Goal: Complete application form

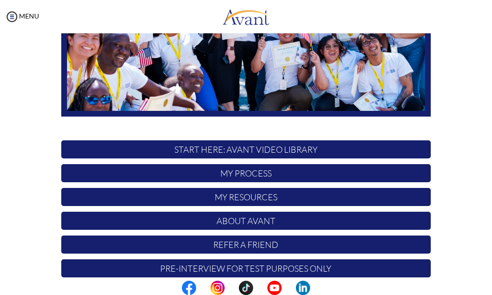
scroll to position [189, 0]
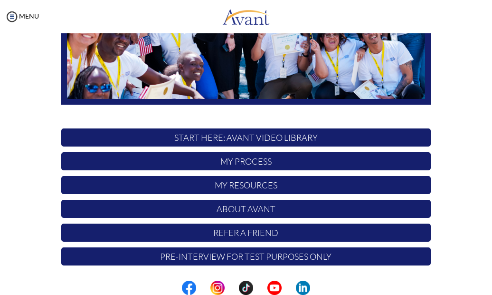
click at [275, 137] on p "START HERE: Avant Video Library" at bounding box center [246, 137] width 370 height 18
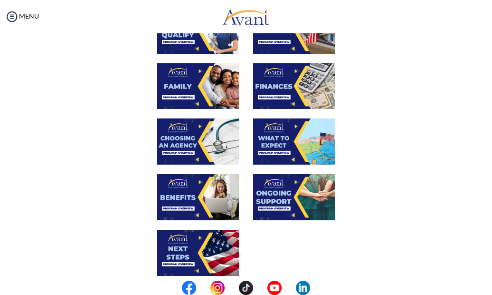
scroll to position [280, 0]
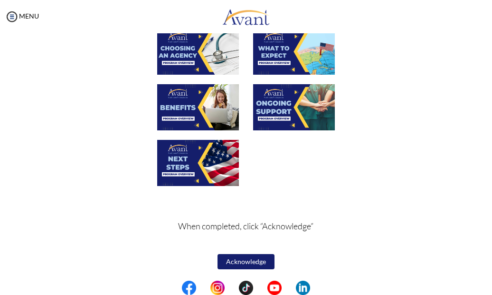
click at [248, 263] on button "Acknowledge" at bounding box center [246, 261] width 57 height 15
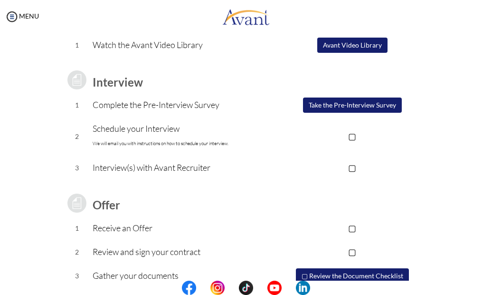
scroll to position [101, 0]
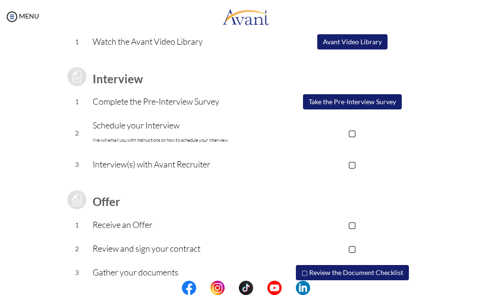
click at [184, 126] on p "Schedule your Interview We will email you with instructions on how to schedule …" at bounding box center [183, 132] width 181 height 29
click at [351, 132] on p "▢" at bounding box center [352, 132] width 157 height 13
click at [351, 132] on p "▣" at bounding box center [352, 132] width 157 height 13
click at [329, 101] on button "Take the Pre-Interview Survey" at bounding box center [352, 101] width 99 height 15
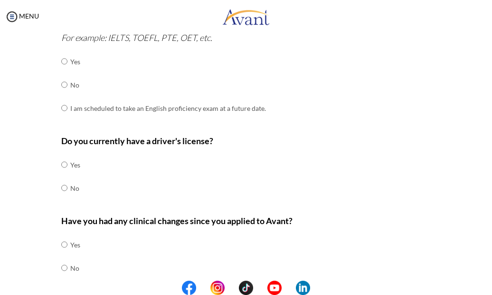
scroll to position [312, 0]
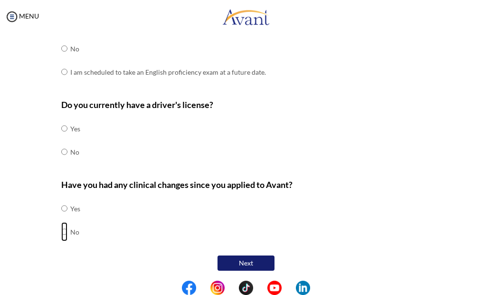
click at [61, 231] on input "radio" at bounding box center [64, 231] width 6 height 19
radio input "true"
click at [62, 149] on input "radio" at bounding box center [64, 151] width 6 height 19
radio input "true"
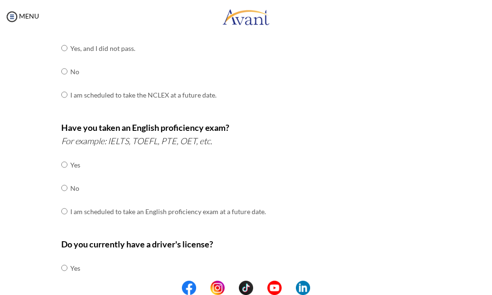
scroll to position [103, 0]
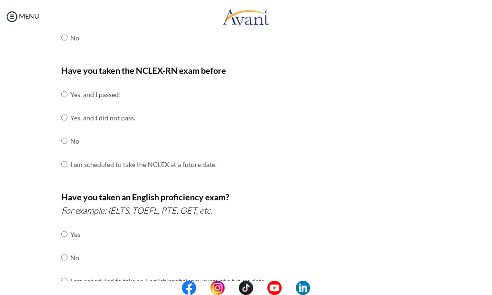
click at [55, 95] on div "Are you currently in school now? Yes No Have you taken the NCLEX-RN exam before…" at bounding box center [246, 230] width 384 height 502
click at [61, 95] on input "radio" at bounding box center [64, 94] width 6 height 19
radio input "true"
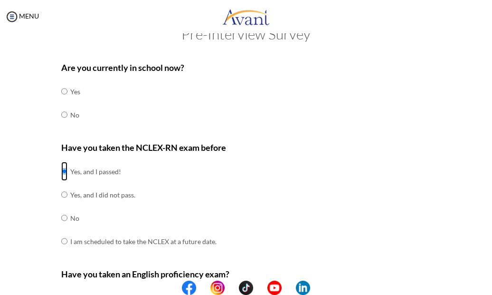
scroll to position [0, 0]
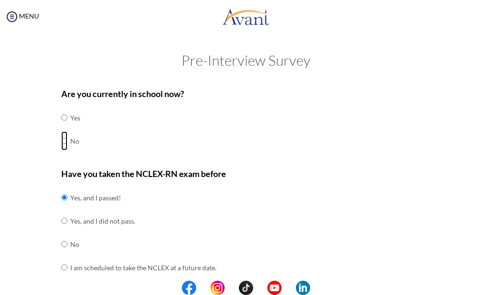
click at [61, 139] on input "radio" at bounding box center [64, 140] width 6 height 19
radio input "true"
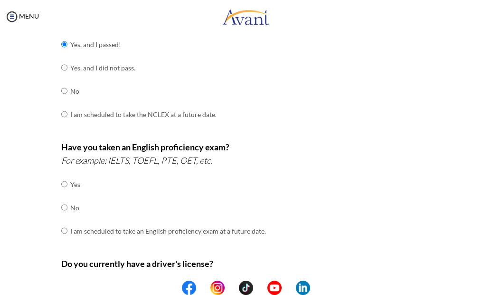
scroll to position [154, 0]
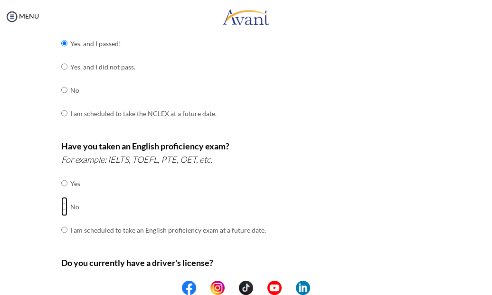
click at [61, 207] on input "radio" at bounding box center [64, 206] width 6 height 19
radio input "true"
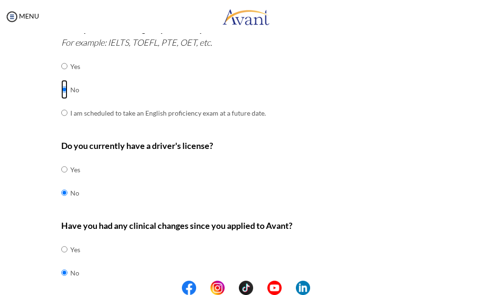
scroll to position [312, 0]
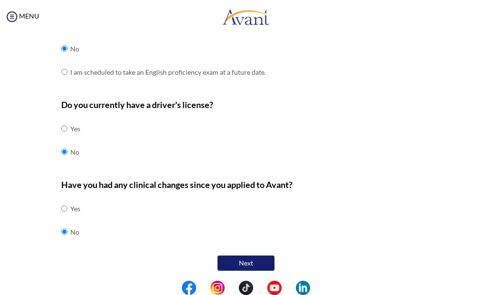
click at [257, 263] on button "Next" at bounding box center [246, 262] width 57 height 15
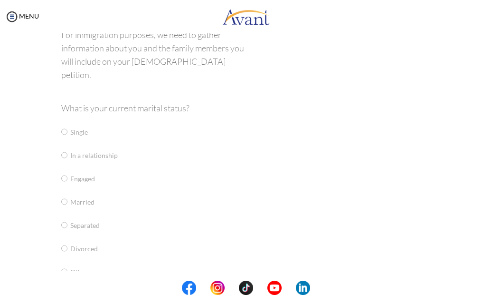
scroll to position [19, 0]
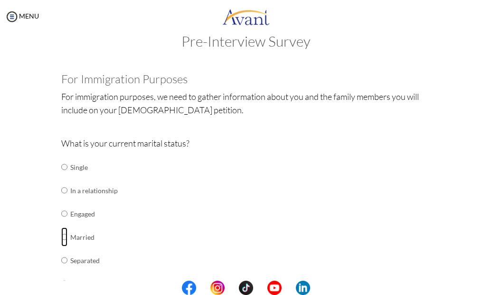
click at [61, 236] on input "radio" at bounding box center [64, 236] width 6 height 19
radio input "true"
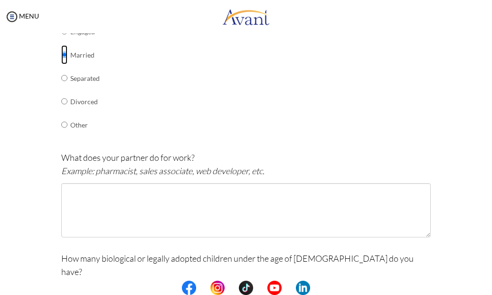
scroll to position [206, 0]
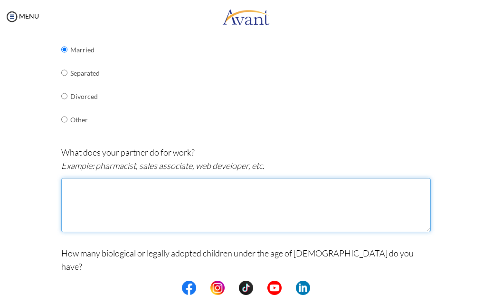
click at [108, 193] on textarea at bounding box center [246, 205] width 370 height 54
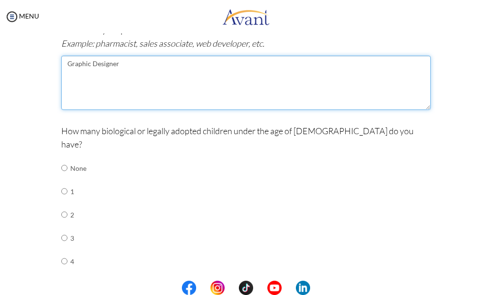
scroll to position [333, 0]
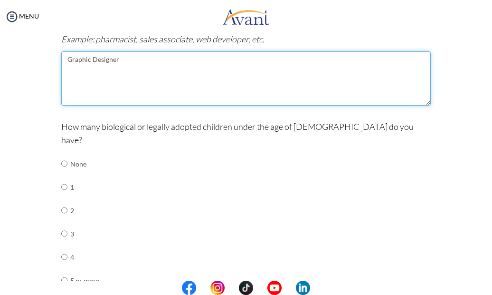
type textarea "Graphic Designer"
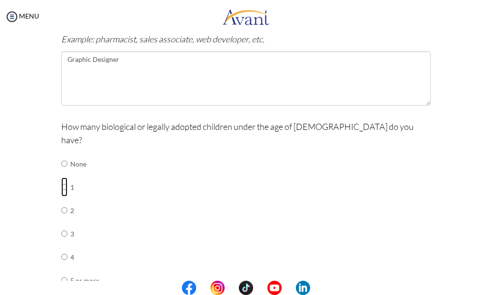
click at [61, 177] on input "radio" at bounding box center [64, 186] width 6 height 19
radio input "true"
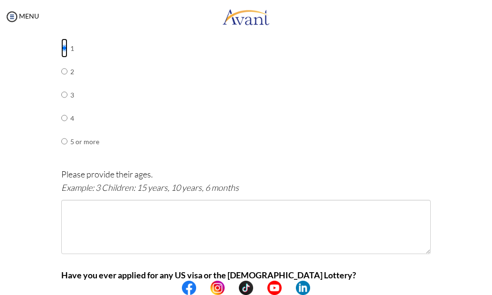
scroll to position [480, 0]
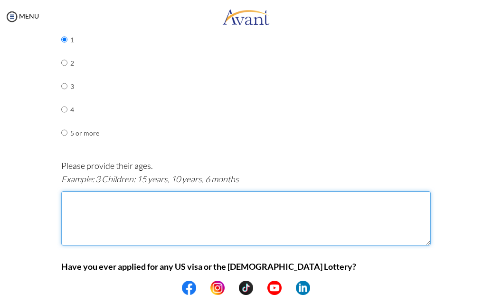
click at [75, 191] on textarea at bounding box center [246, 218] width 370 height 54
type textarea "1"
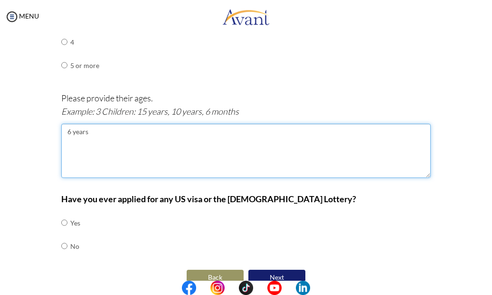
type textarea "6 years"
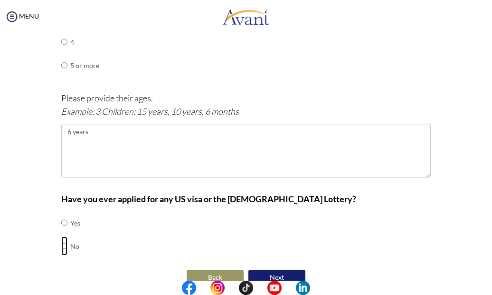
click at [61, 236] on input "radio" at bounding box center [64, 245] width 6 height 19
radio input "true"
click at [280, 269] on button "Next" at bounding box center [276, 276] width 57 height 15
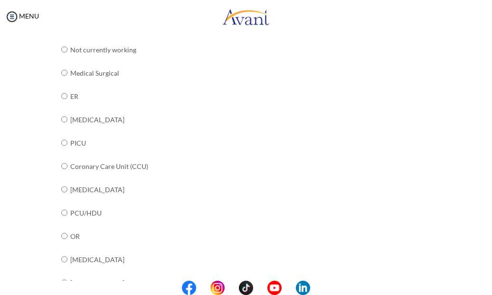
scroll to position [140, 0]
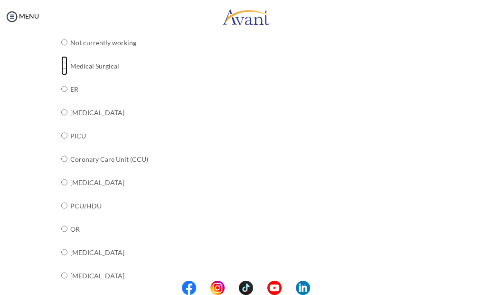
click at [61, 68] on input "radio" at bounding box center [64, 65] width 6 height 19
radio input "true"
click at [61, 91] on input "radio" at bounding box center [64, 88] width 6 height 19
radio input "true"
click at [62, 64] on input "radio" at bounding box center [64, 65] width 6 height 19
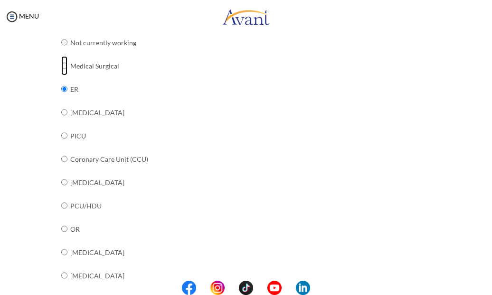
radio input "true"
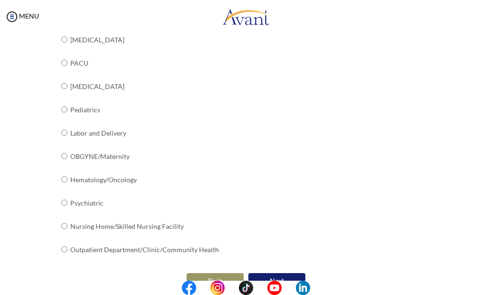
scroll to position [391, 0]
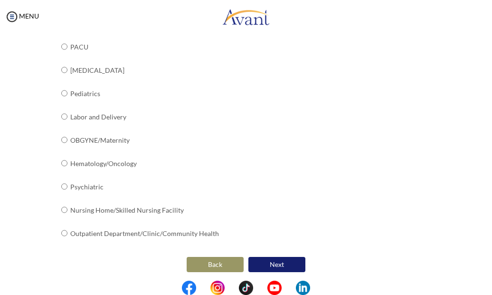
click at [293, 262] on button "Next" at bounding box center [276, 264] width 57 height 15
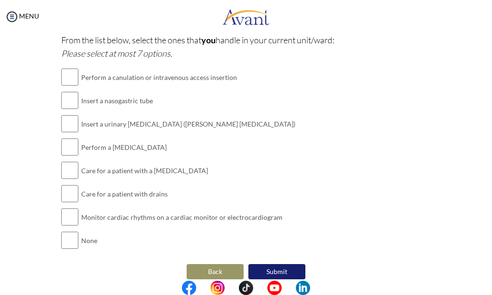
scroll to position [266, 0]
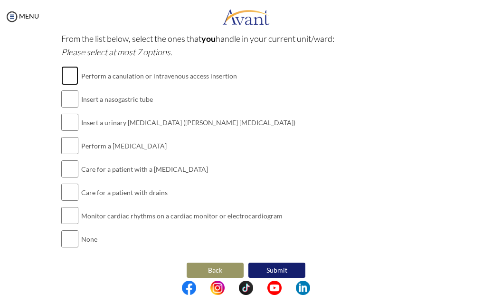
click at [69, 78] on input "checkbox" at bounding box center [69, 75] width 17 height 19
checkbox input "true"
click at [68, 103] on input "checkbox" at bounding box center [69, 98] width 17 height 19
checkbox input "true"
click at [62, 122] on input "checkbox" at bounding box center [69, 122] width 17 height 19
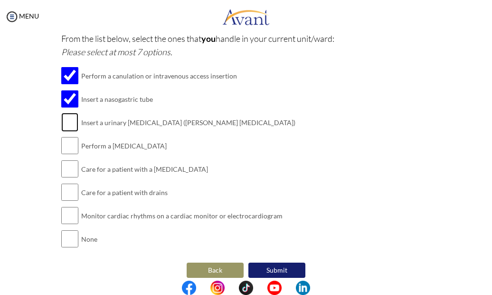
checkbox input "true"
click at [61, 146] on input "checkbox" at bounding box center [69, 145] width 17 height 19
checkbox input "true"
click at [61, 173] on input "checkbox" at bounding box center [69, 168] width 17 height 19
checkbox input "true"
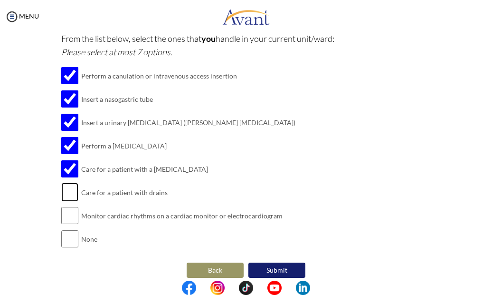
click at [63, 194] on input "checkbox" at bounding box center [69, 191] width 17 height 19
checkbox input "true"
click at [69, 208] on input "checkbox" at bounding box center [69, 215] width 17 height 19
checkbox input "true"
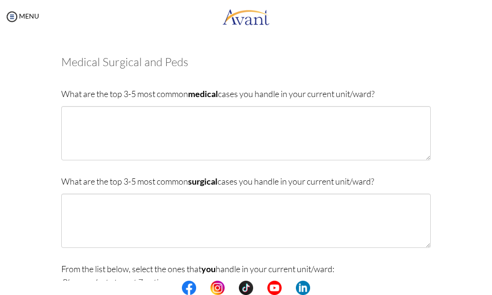
scroll to position [38, 0]
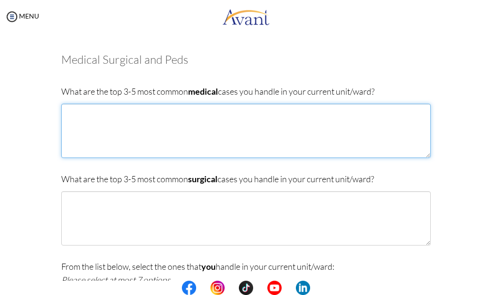
click at [139, 108] on textarea at bounding box center [246, 131] width 370 height 54
click at [161, 122] on textarea at bounding box center [246, 131] width 370 height 54
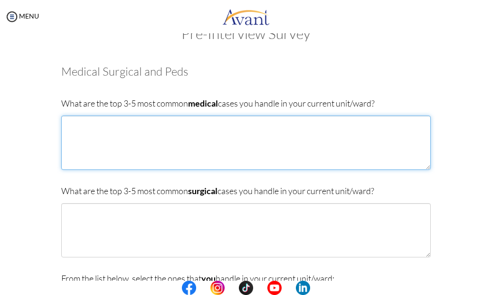
scroll to position [24, 0]
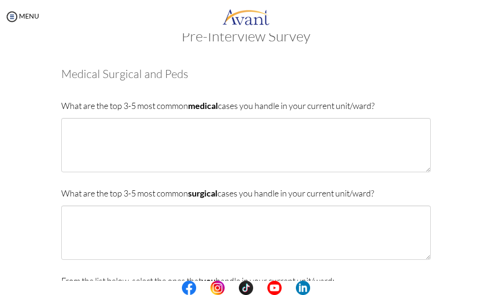
drag, startPoint x: 360, startPoint y: 101, endPoint x: 59, endPoint y: 107, distance: 300.8
click at [61, 107] on p "What are the top 3-5 most common medical cases you handle in your current unit/…" at bounding box center [246, 105] width 370 height 13
copy p "What are the top 3-5 most common medical cases you handle in your current unit/…"
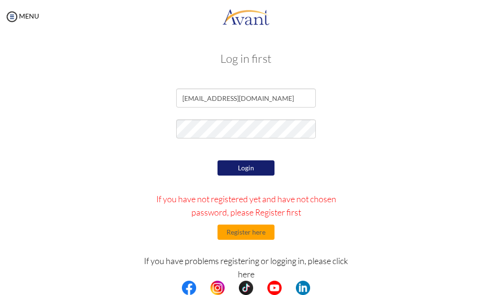
click at [249, 165] on button "Login" at bounding box center [246, 167] width 57 height 15
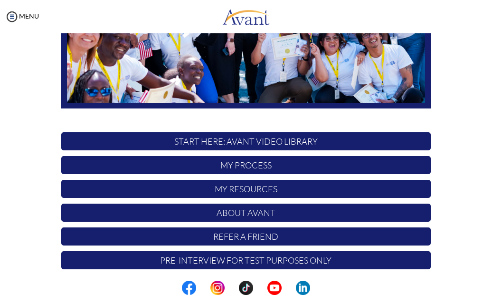
scroll to position [189, 0]
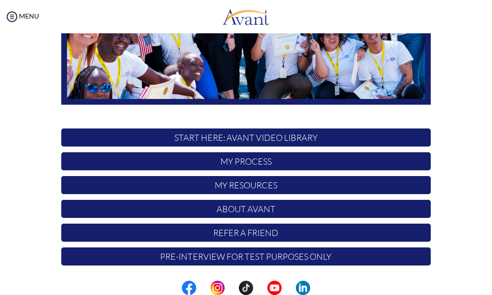
click at [252, 159] on p "My Process" at bounding box center [246, 161] width 370 height 18
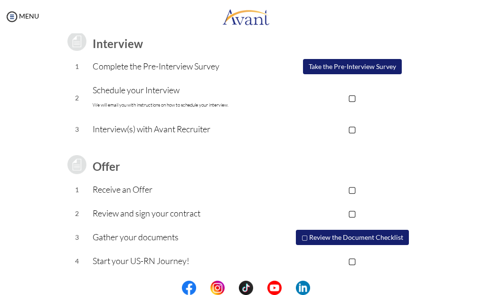
scroll to position [137, 0]
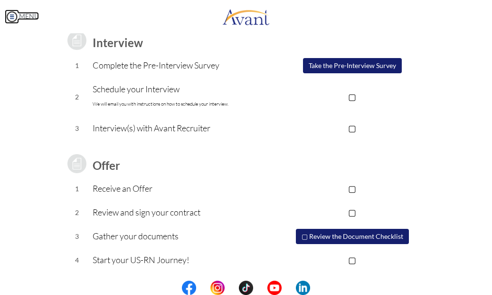
click at [11, 16] on img at bounding box center [12, 17] width 14 height 14
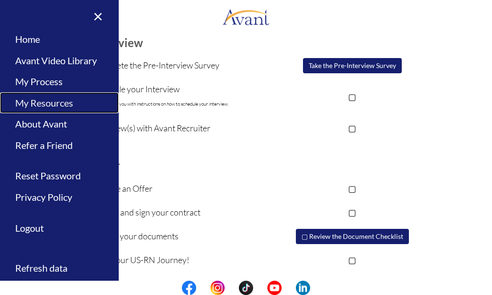
click at [41, 101] on link "My Resources" at bounding box center [59, 102] width 119 height 21
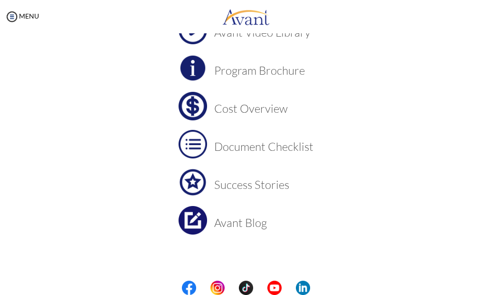
scroll to position [89, 0]
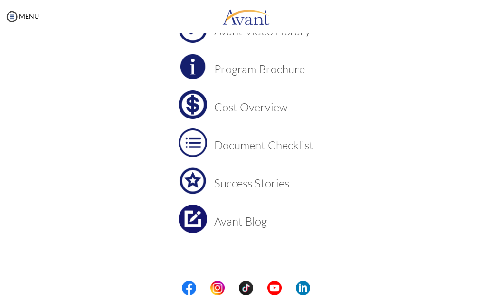
click at [190, 150] on img at bounding box center [193, 142] width 29 height 29
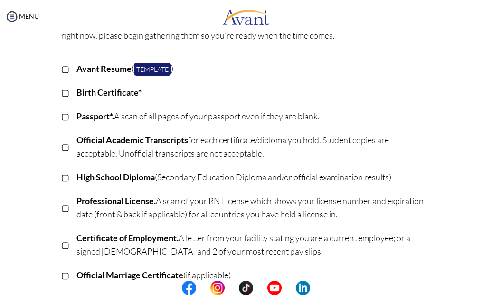
scroll to position [95, 0]
click at [140, 74] on link "Template" at bounding box center [152, 68] width 37 height 13
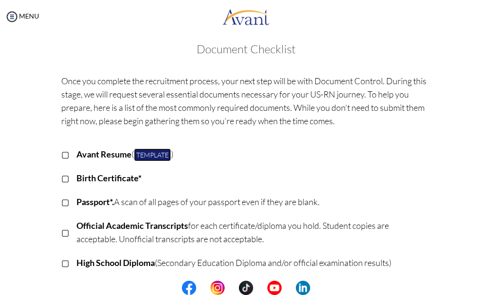
scroll to position [0, 0]
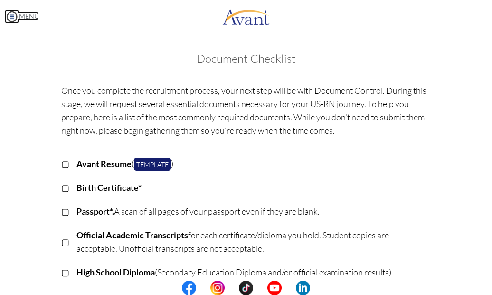
click at [8, 12] on img at bounding box center [12, 17] width 14 height 14
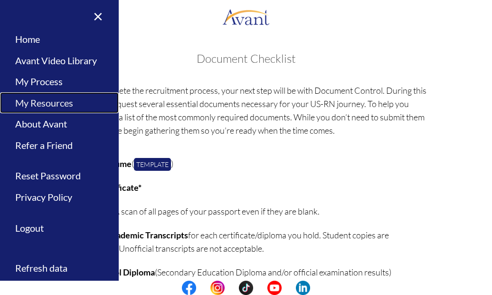
click at [55, 108] on link "My Resources" at bounding box center [59, 102] width 119 height 21
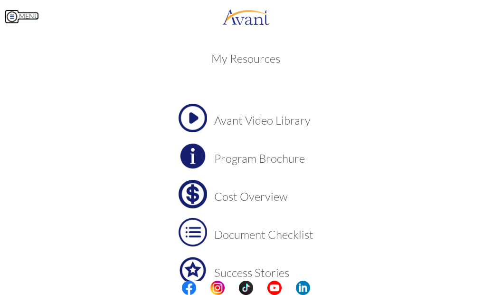
click at [16, 15] on img at bounding box center [12, 17] width 14 height 14
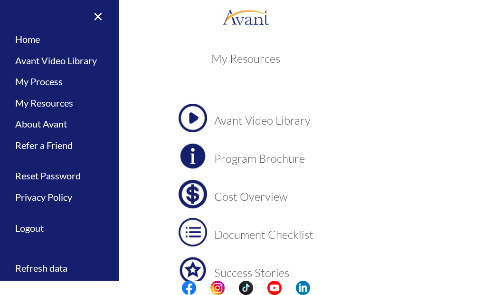
click at [230, 199] on h3 "Cost Overview" at bounding box center [263, 196] width 99 height 12
